Goal: Task Accomplishment & Management: Use online tool/utility

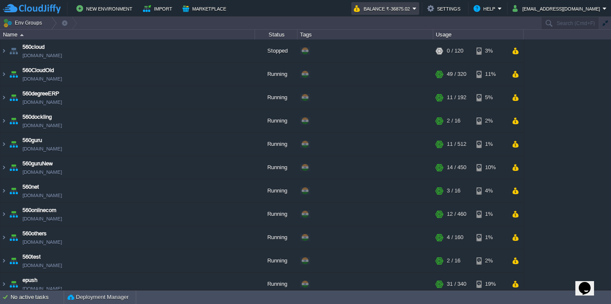
click at [403, 13] on button "Balance ₹-36875.02" at bounding box center [383, 8] width 59 height 10
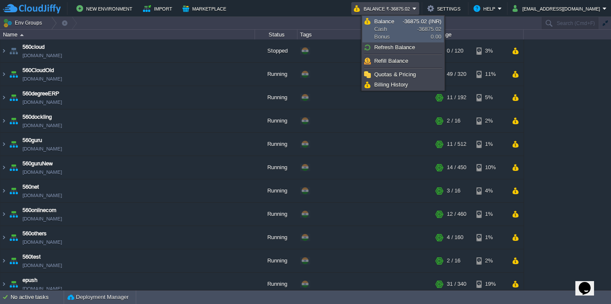
click at [415, 27] on link "Balance Cash Bonus -36875.02 (INR) -36875.02 0.00" at bounding box center [403, 29] width 81 height 25
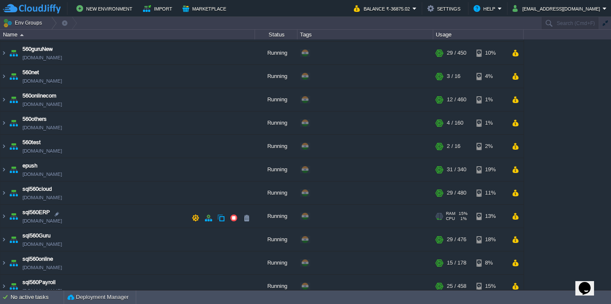
scroll to position [129, 0]
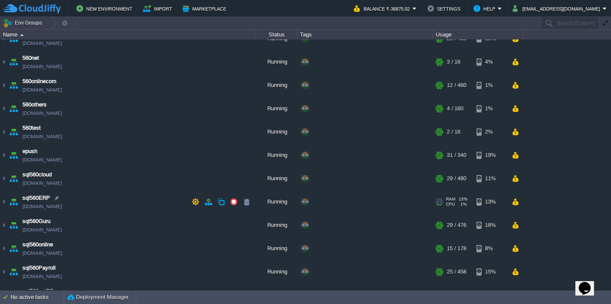
click at [119, 197] on td "sql560ERP [DOMAIN_NAME]" at bounding box center [127, 201] width 254 height 23
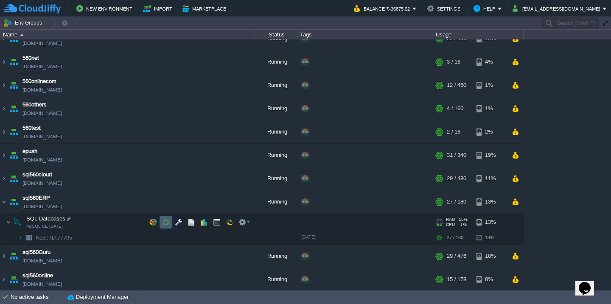
click at [166, 221] on button "button" at bounding box center [166, 222] width 8 height 8
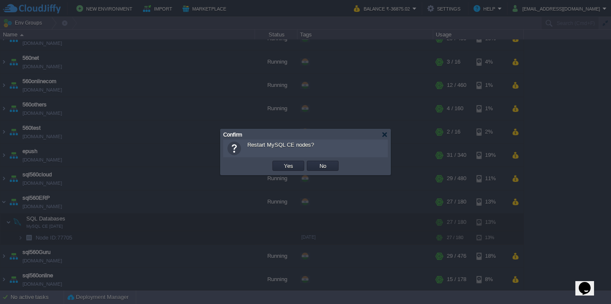
click at [281, 162] on button "Yes" at bounding box center [288, 166] width 14 height 8
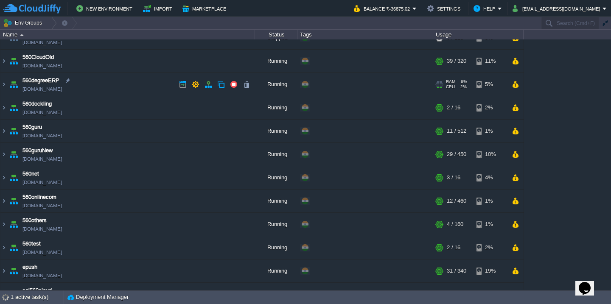
scroll to position [0, 0]
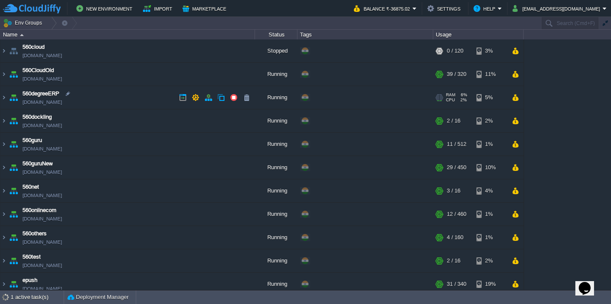
click at [124, 98] on td "560degreeERP [DOMAIN_NAME]" at bounding box center [127, 97] width 254 height 23
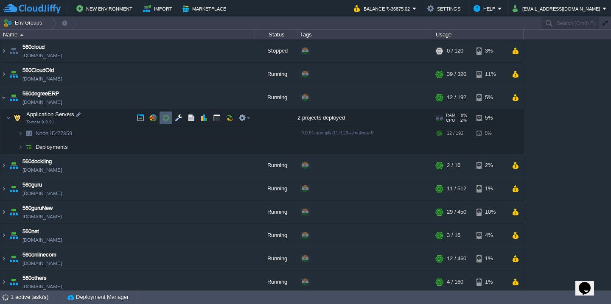
click at [170, 117] on td at bounding box center [165, 118] width 13 height 13
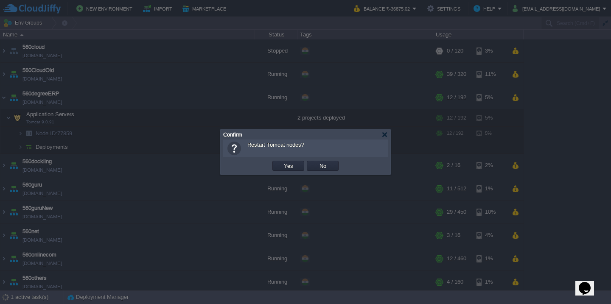
scroll to position [106, 0]
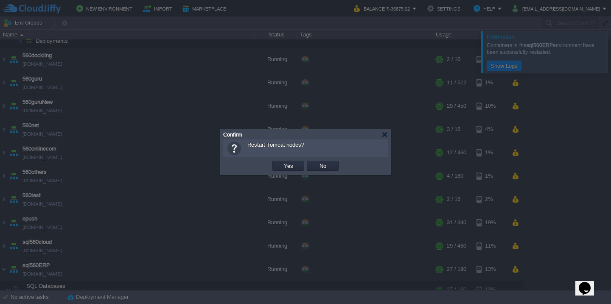
click at [281, 162] on button "Yes" at bounding box center [288, 166] width 14 height 8
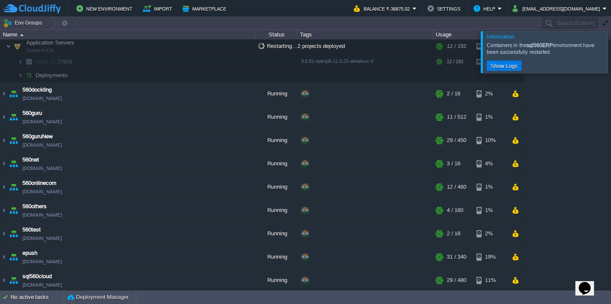
click at [610, 39] on div at bounding box center [621, 52] width 0 height 42
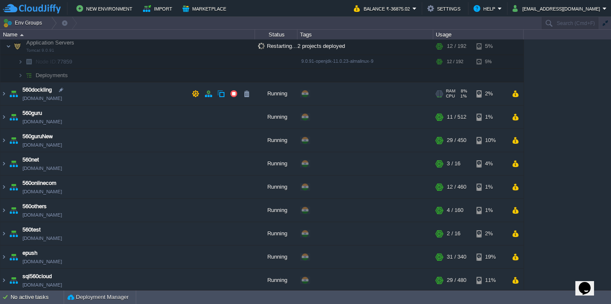
click at [121, 87] on td "560dockling [DOMAIN_NAME]" at bounding box center [127, 93] width 254 height 23
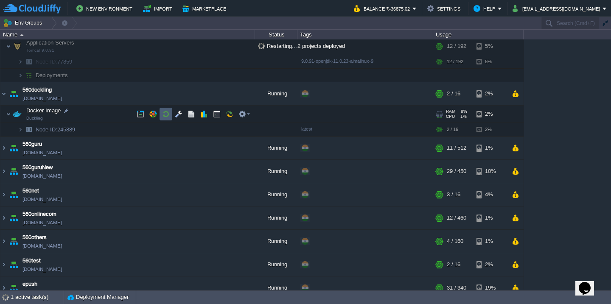
click at [165, 115] on button "button" at bounding box center [166, 114] width 8 height 8
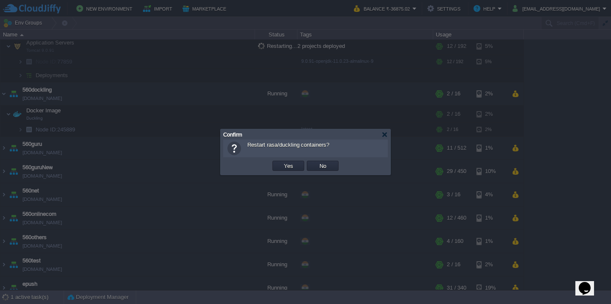
click at [281, 162] on button "Yes" at bounding box center [288, 166] width 14 height 8
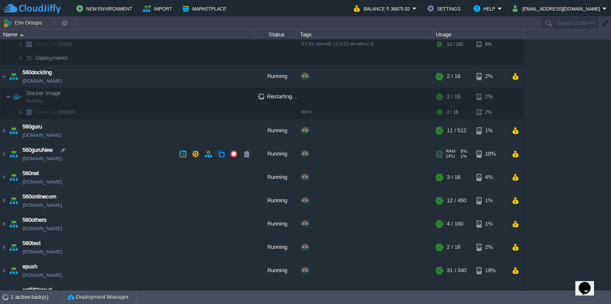
scroll to position [92, 0]
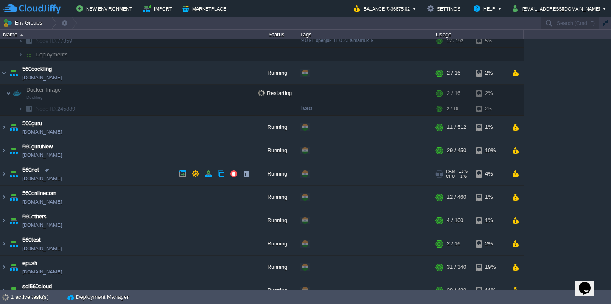
click at [134, 176] on td "560net [DOMAIN_NAME]" at bounding box center [127, 173] width 254 height 23
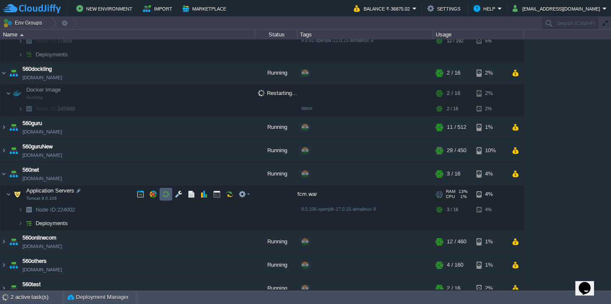
click at [162, 197] on button "button" at bounding box center [166, 194] width 8 height 8
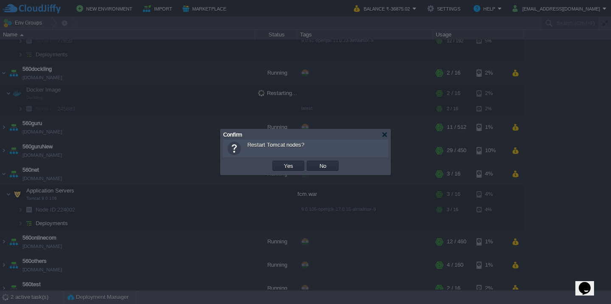
click at [281, 162] on button "Yes" at bounding box center [288, 166] width 14 height 8
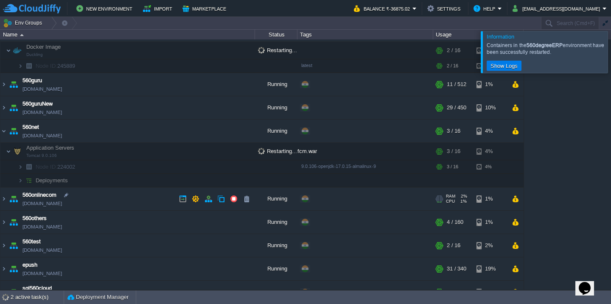
scroll to position [173, 0]
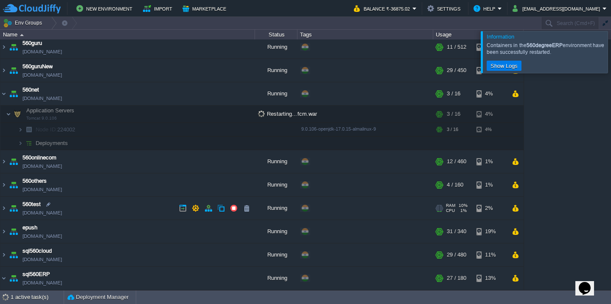
click at [133, 210] on td "560test [DOMAIN_NAME]" at bounding box center [127, 208] width 254 height 23
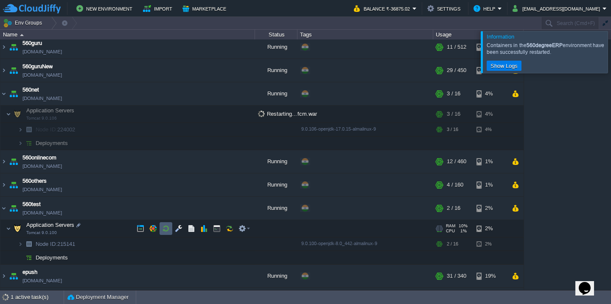
click at [166, 228] on button "button" at bounding box center [166, 229] width 8 height 8
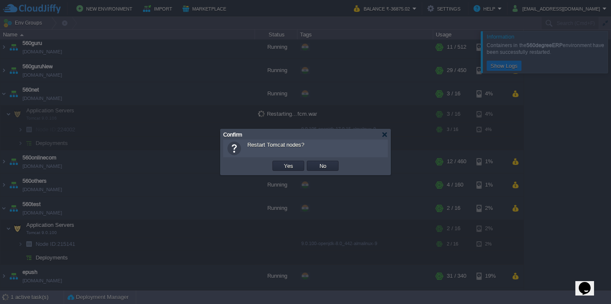
click at [281, 162] on button "Yes" at bounding box center [288, 166] width 14 height 8
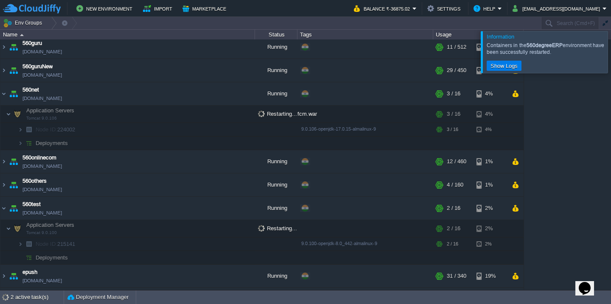
scroll to position [574, 0]
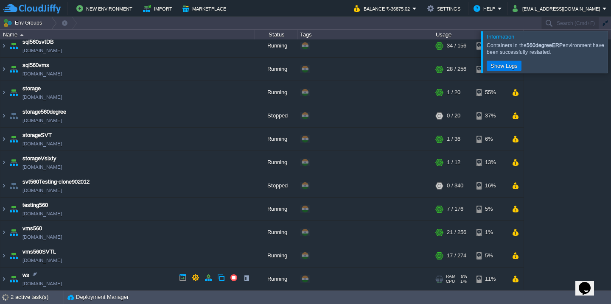
click at [129, 281] on td "ws [DOMAIN_NAME]" at bounding box center [127, 279] width 254 height 23
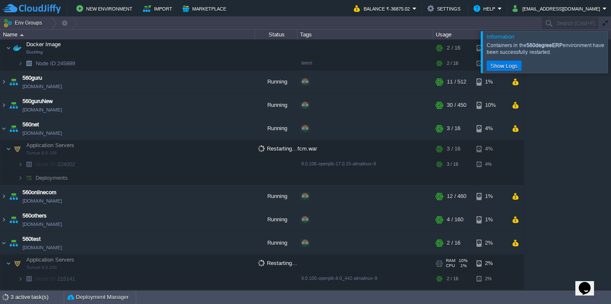
click at [163, 256] on td "Application Servers Tomcat 9.0.100" at bounding box center [127, 263] width 254 height 17
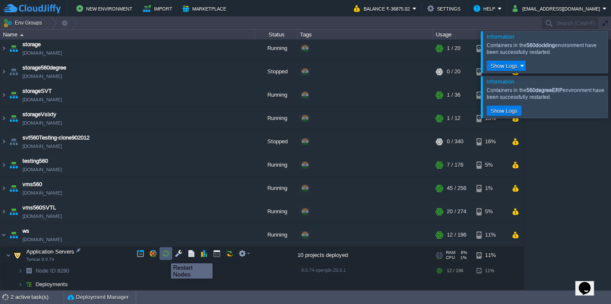
click at [165, 256] on button "button" at bounding box center [166, 254] width 8 height 8
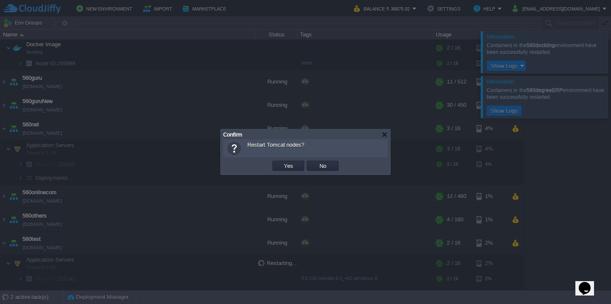
click at [281, 162] on button "Yes" at bounding box center [288, 166] width 14 height 8
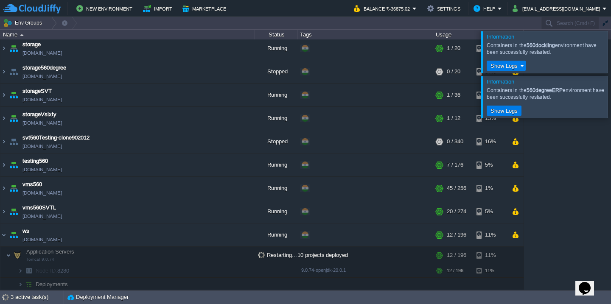
click at [610, 56] on div at bounding box center [621, 52] width 0 height 42
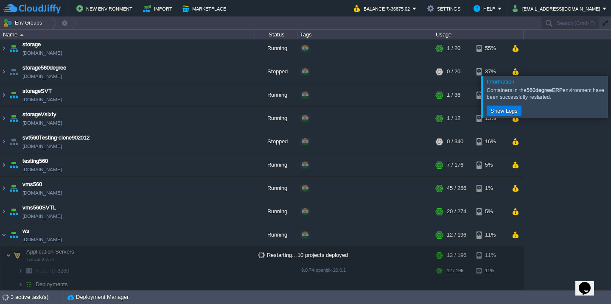
click at [610, 76] on div at bounding box center [621, 97] width 0 height 42
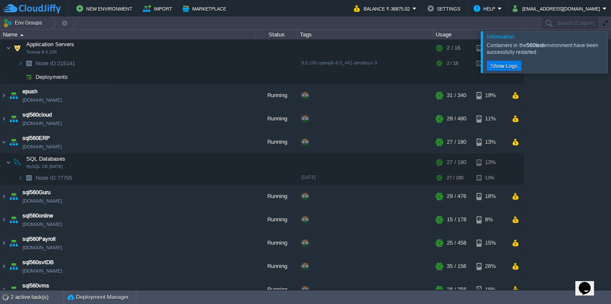
scroll to position [583, 0]
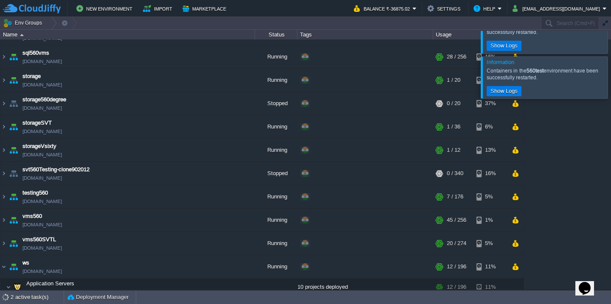
click at [607, 53] on div at bounding box center [607, 32] width 0 height 42
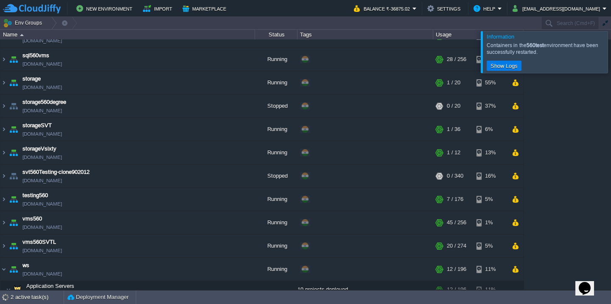
click at [610, 61] on div at bounding box center [621, 52] width 0 height 42
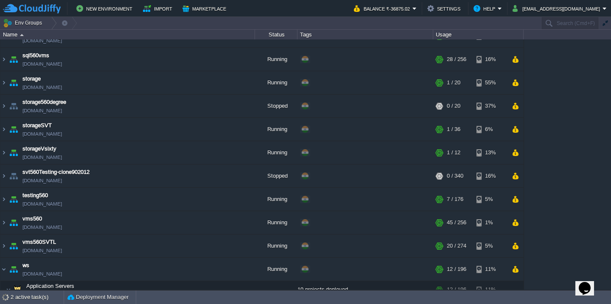
click at [581, 92] on div "560cloud [DOMAIN_NAME] Stopped + Add to Env Group RAM 0% CPU 0% 0 / 120 3% 560C…" at bounding box center [305, 164] width 611 height 250
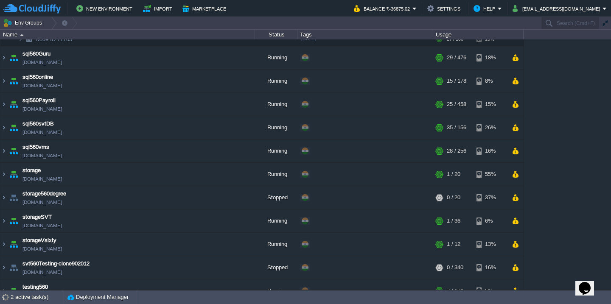
scroll to position [0, 0]
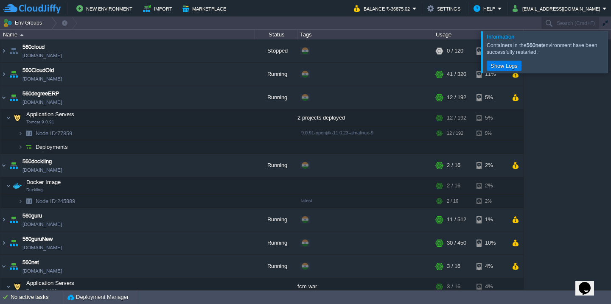
click at [610, 58] on div at bounding box center [621, 52] width 0 height 42
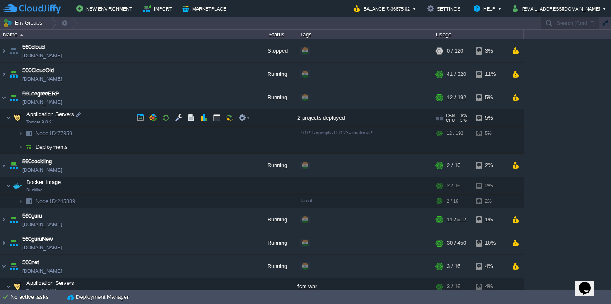
click at [99, 113] on td "Application Servers Tomcat 9.0.91" at bounding box center [127, 117] width 254 height 17
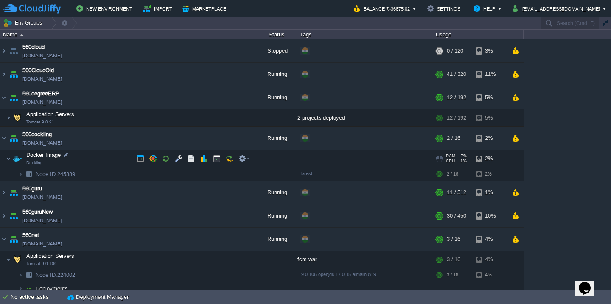
click at [98, 159] on td "Docker Image Duckling" at bounding box center [127, 158] width 254 height 17
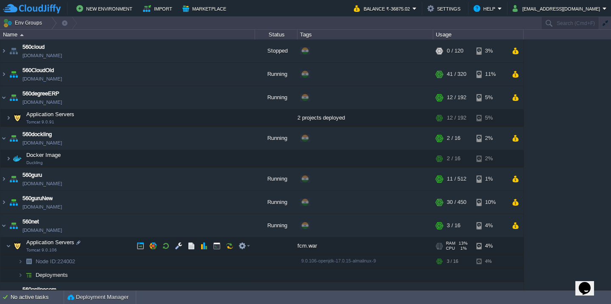
click at [103, 245] on td "Application Servers Tomcat 9.0.106" at bounding box center [127, 245] width 254 height 17
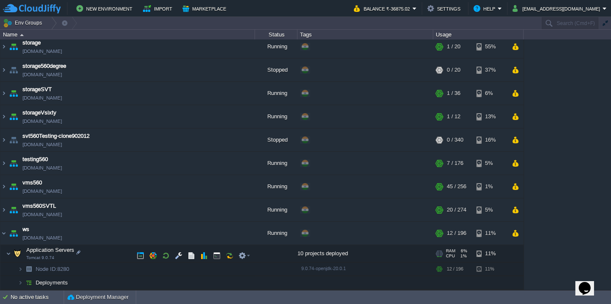
click at [103, 251] on td "Application Servers Tomcat 9.0.74" at bounding box center [127, 256] width 254 height 17
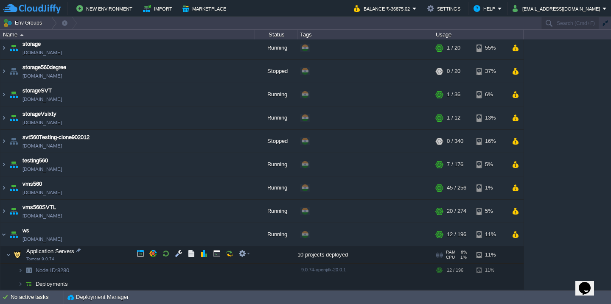
scroll to position [523, 0]
